Goal: Check status: Check status

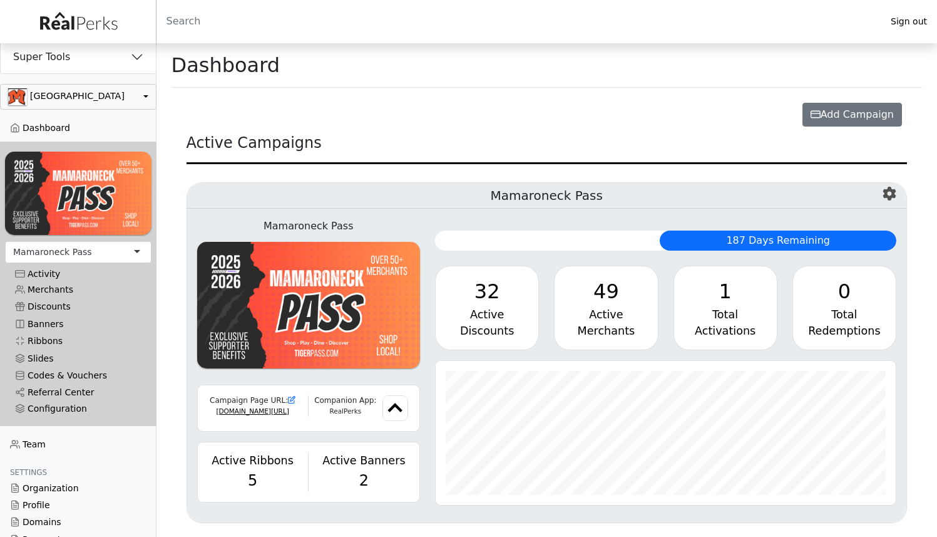
scroll to position [144, 460]
click at [92, 64] on button "Super Tools" at bounding box center [78, 57] width 155 height 33
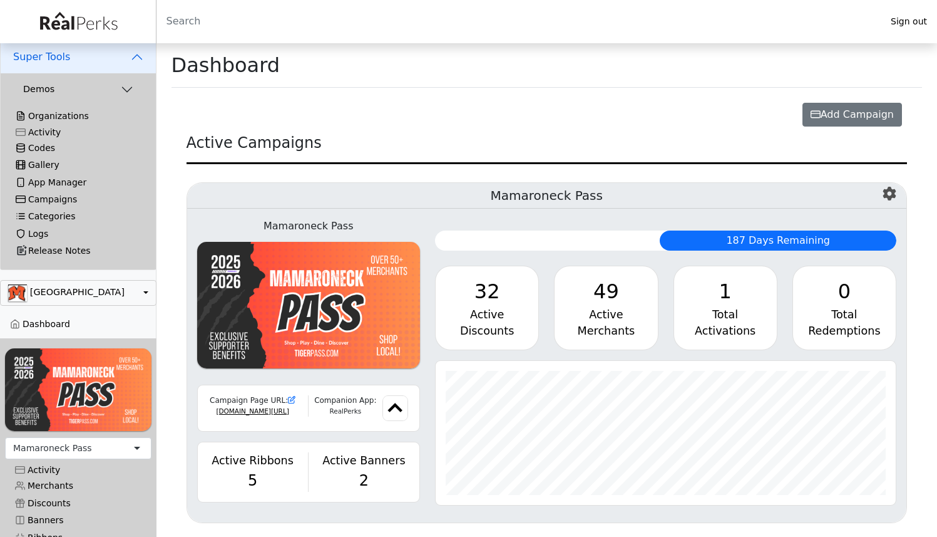
scroll to position [626037, 625721]
click at [59, 130] on div "Activity" at bounding box center [78, 132] width 125 height 11
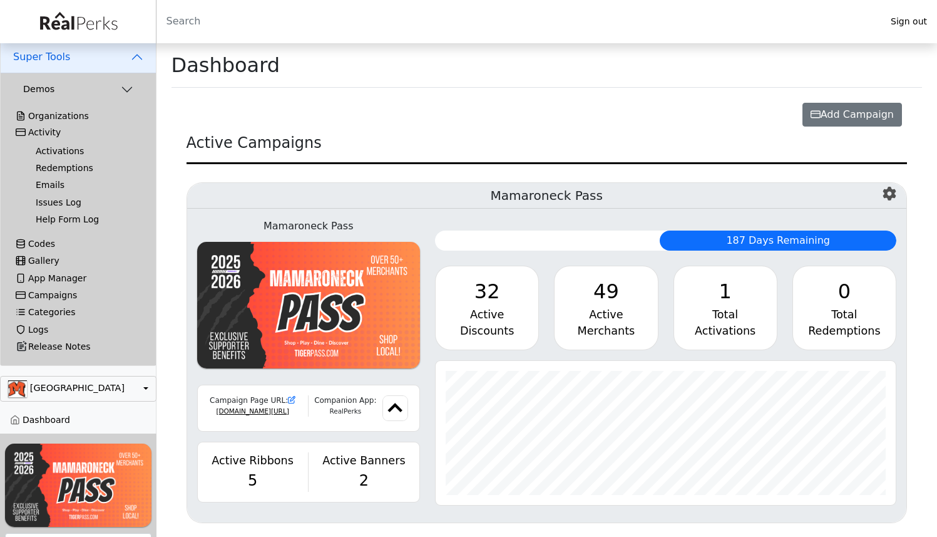
click at [58, 149] on link "Activations" at bounding box center [83, 151] width 115 height 17
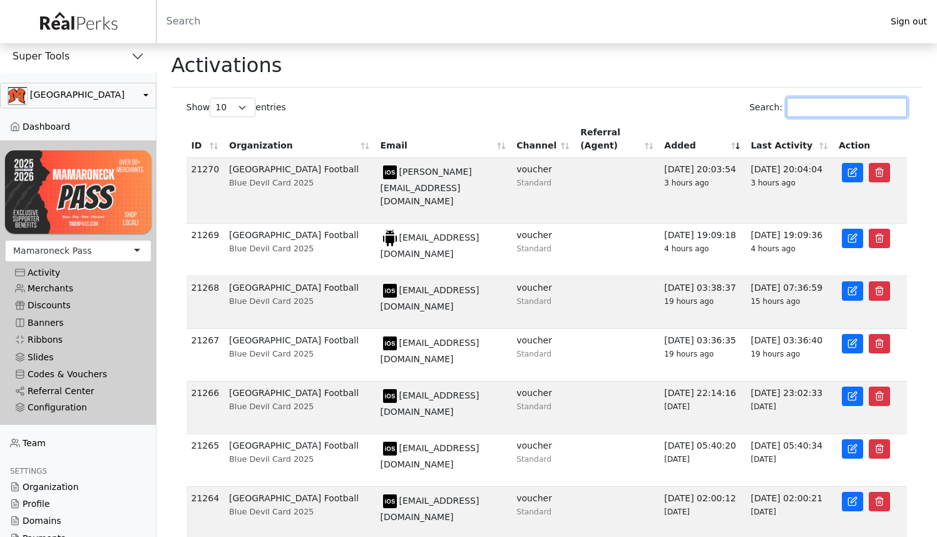
click at [857, 110] on input "Search:" at bounding box center [847, 107] width 120 height 19
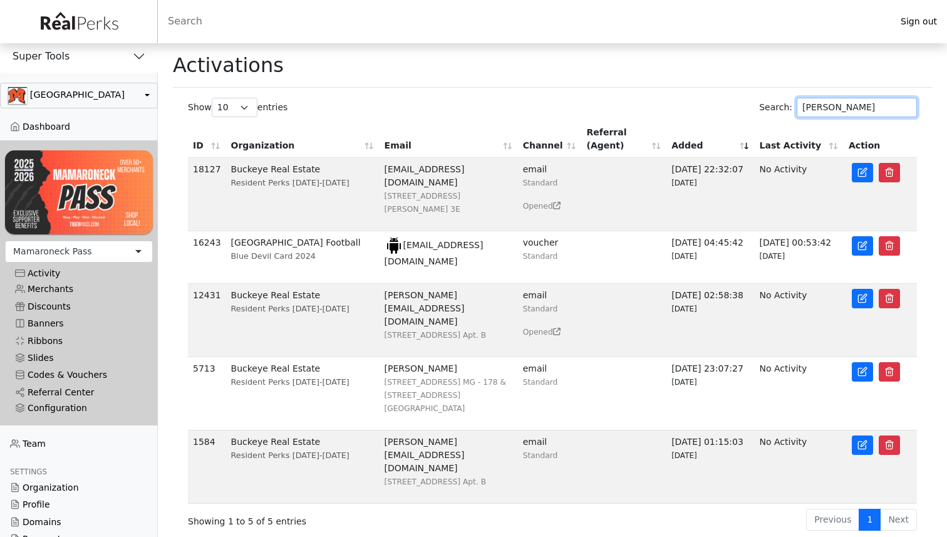
type input "[PERSON_NAME]"
